Goal: Communication & Community: Answer question/provide support

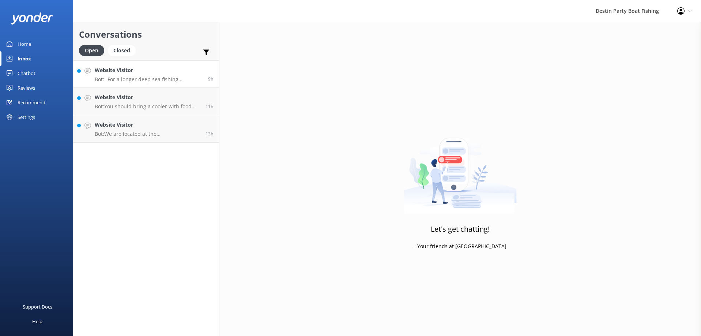
click at [158, 75] on div "Website Visitor Bot: - For a longer deep sea fishing experience, the 14 Hour Ex…" at bounding box center [149, 74] width 108 height 16
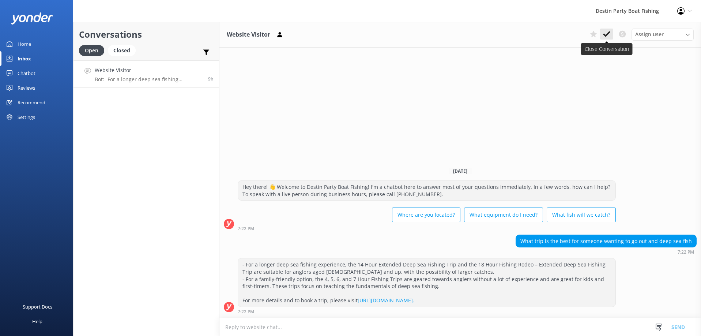
click at [607, 32] on icon at bounding box center [606, 33] width 7 height 7
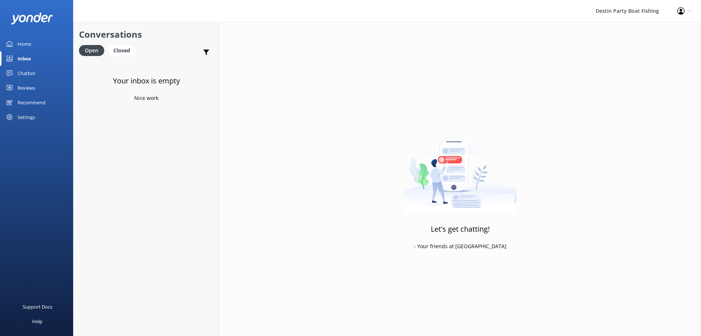
click at [24, 58] on div "Inbox" at bounding box center [25, 58] width 14 height 15
click at [31, 90] on div "Reviews" at bounding box center [27, 87] width 18 height 15
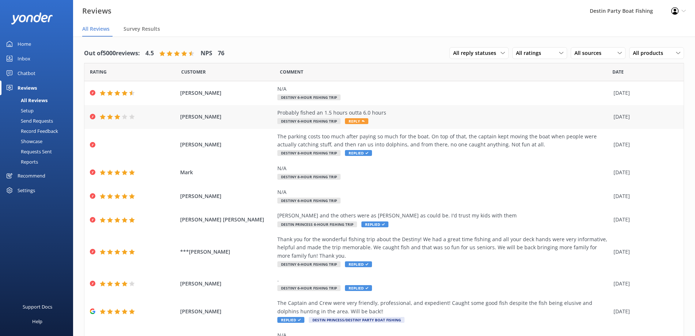
click at [350, 120] on span "Reply" at bounding box center [356, 121] width 23 height 6
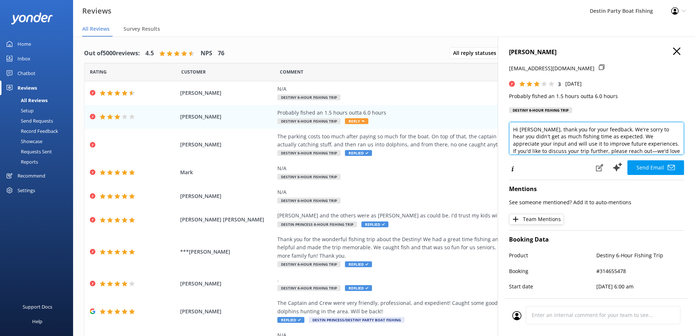
scroll to position [11, 0]
drag, startPoint x: 635, startPoint y: 142, endPoint x: 663, endPoint y: 150, distance: 29.4
click at [663, 150] on textarea "Hi [PERSON_NAME], thank you for your feedback. We're sorry to hear you didn't g…" at bounding box center [596, 138] width 175 height 33
click at [576, 152] on textarea "Hi [PERSON_NAME], thank you for your feedback. We're sorry to hear you didn't g…" at bounding box center [596, 138] width 175 height 33
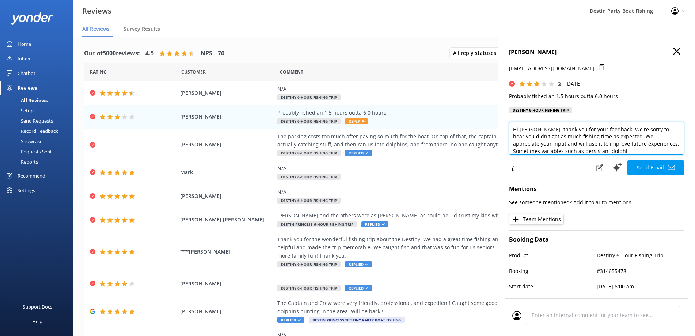
click at [573, 151] on textarea "Hi [PERSON_NAME], thank you for your feedback. We're sorry to hear you didn't g…" at bounding box center [596, 138] width 175 height 33
click at [648, 137] on textarea "Hi [PERSON_NAME], thank you for your feedback. We're sorry to hear you didn't g…" at bounding box center [596, 138] width 175 height 33
drag, startPoint x: 637, startPoint y: 126, endPoint x: 650, endPoint y: 136, distance: 16.5
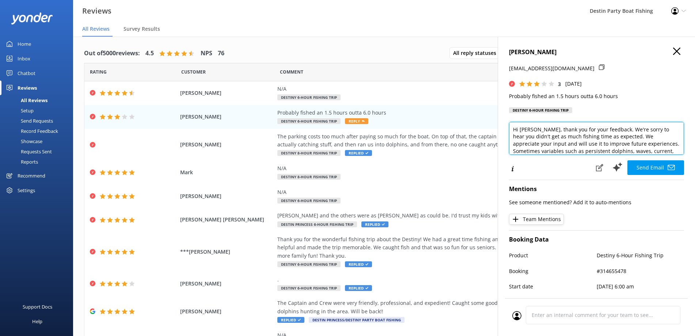
click at [656, 134] on textarea "Hi [PERSON_NAME], thank you for your feedback. We're sorry to hear you didn't g…" at bounding box center [596, 138] width 175 height 33
click at [648, 143] on textarea "Hi [PERSON_NAME], thank you for your feedback. We're sorry to hear you didn't g…" at bounding box center [596, 138] width 175 height 33
drag, startPoint x: 638, startPoint y: 143, endPoint x: 646, endPoint y: 144, distance: 8.2
click at [646, 144] on textarea "Hi [PERSON_NAME], thank you for your feedback. We're sorry to hear you didn't g…" at bounding box center [596, 138] width 175 height 33
click at [637, 142] on textarea "Hi [PERSON_NAME], thank you for your feedback. We're sorry to hear you didn't g…" at bounding box center [596, 138] width 175 height 33
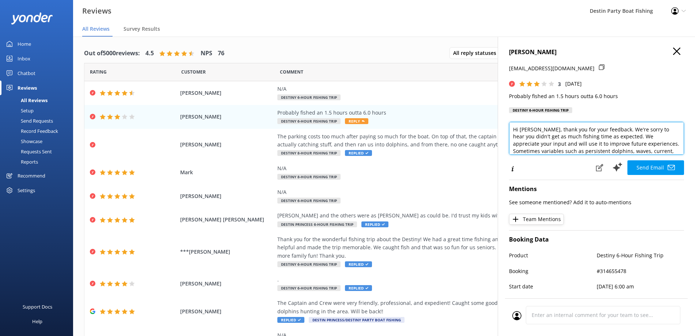
scroll to position [18, 0]
drag, startPoint x: 637, startPoint y: 143, endPoint x: 666, endPoint y: 152, distance: 31.3
click at [666, 152] on textarea "Hi [PERSON_NAME], thank you for your feedback. We're sorry to hear you didn't g…" at bounding box center [596, 138] width 175 height 33
click at [605, 135] on textarea "Hi [PERSON_NAME], thank you for your feedback. We're sorry to hear you didn't g…" at bounding box center [596, 138] width 175 height 33
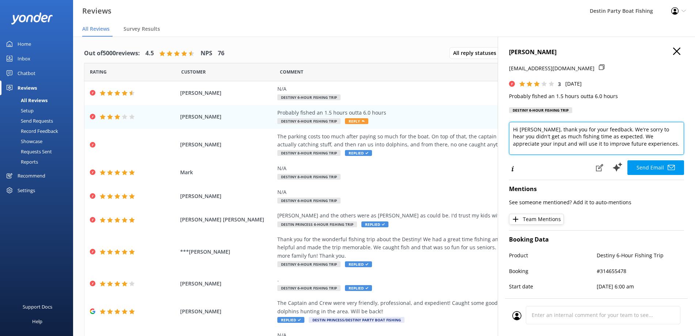
paste textarea "Sometimes variables such as persistent dolphins, waves, current, etc. make the …"
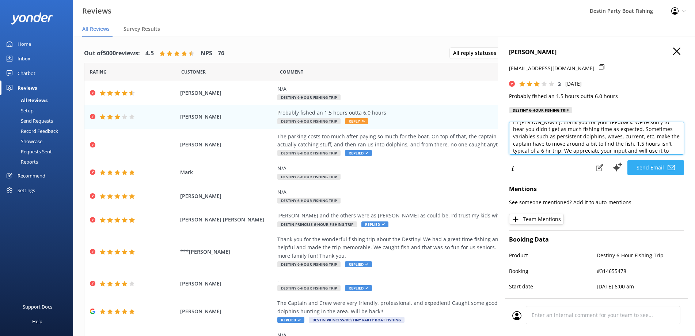
type textarea "Hi [PERSON_NAME], thank you for your feedback. We're sorry to hear you didn't g…"
click at [648, 166] on button "Send Email" at bounding box center [656, 167] width 57 height 15
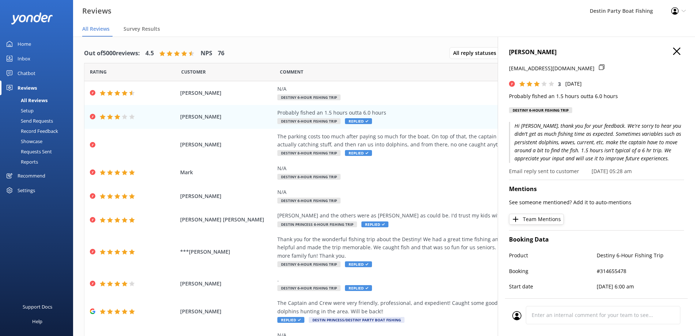
click at [673, 50] on use "button" at bounding box center [676, 51] width 7 height 7
